Goal: Find specific page/section: Find specific page/section

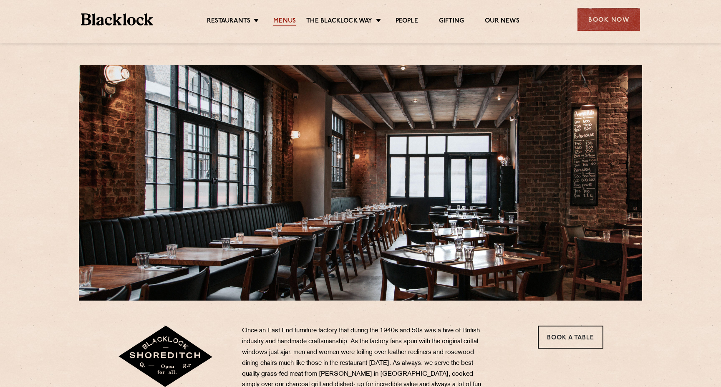
click at [283, 21] on link "Menus" at bounding box center [284, 21] width 23 height 9
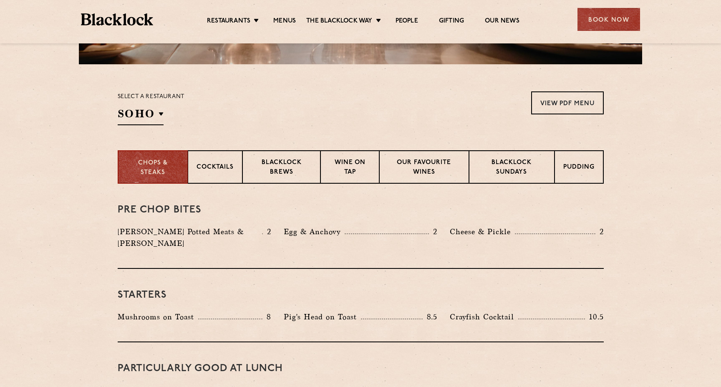
scroll to position [238, 0]
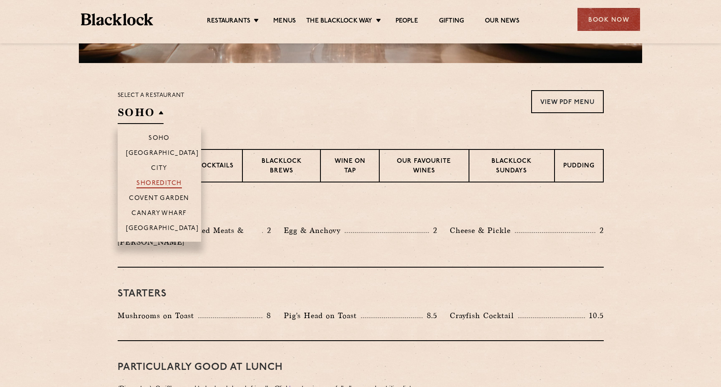
click at [169, 187] on p "Shoreditch" at bounding box center [160, 184] width 46 height 8
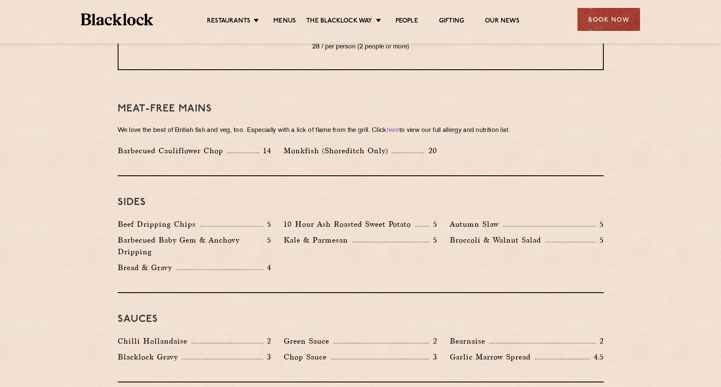
scroll to position [1155, 0]
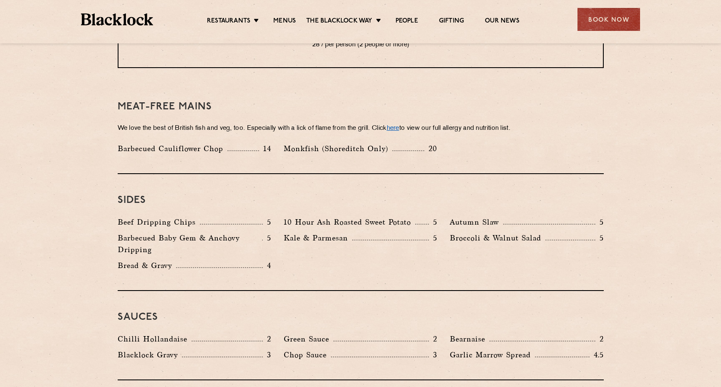
click at [400, 125] on link "here" at bounding box center [393, 128] width 13 height 6
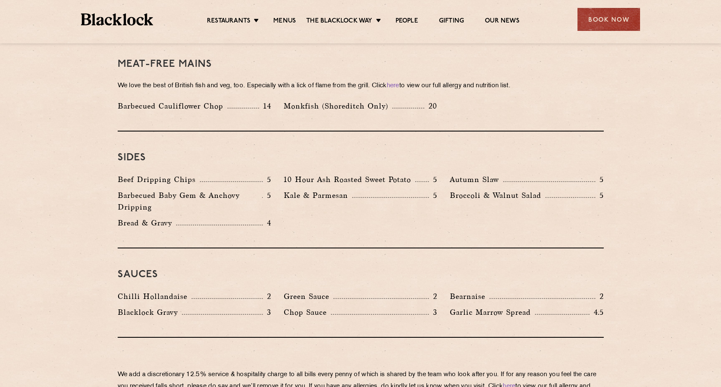
scroll to position [1197, 0]
